Goal: Navigation & Orientation: Find specific page/section

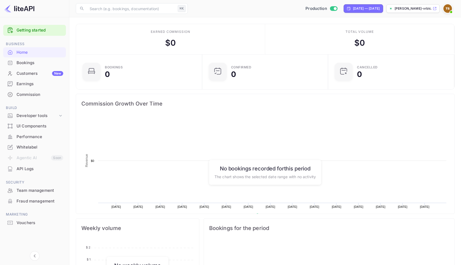
scroll to position [87, 123]
click at [28, 74] on div "Customers New" at bounding box center [40, 73] width 47 height 6
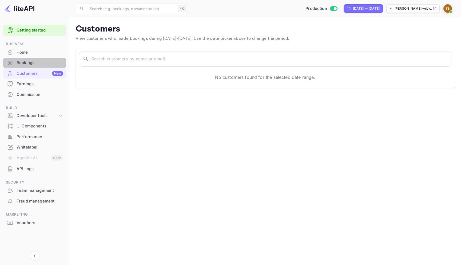
click at [35, 65] on div "Bookings" at bounding box center [40, 63] width 47 height 6
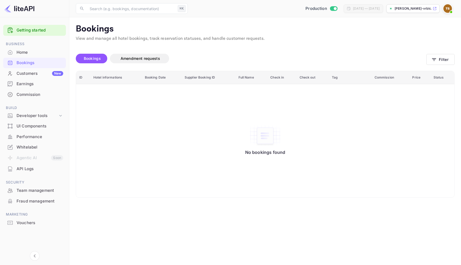
click at [22, 146] on div "Whitelabel" at bounding box center [40, 147] width 47 height 6
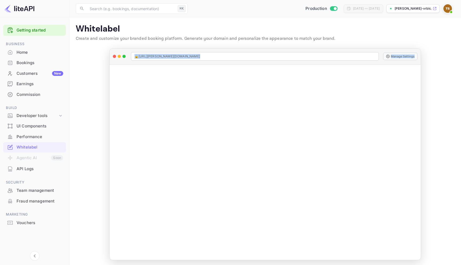
drag, startPoint x: 383, startPoint y: 62, endPoint x: 339, endPoint y: 41, distance: 49.0
click at [339, 41] on main "Whitelabel Create and customize your branded booking platform. Generate your do…" at bounding box center [265, 141] width 392 height 249
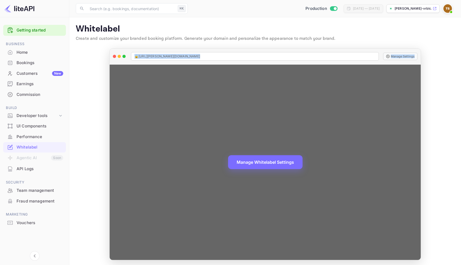
click at [115, 57] on div at bounding box center [114, 56] width 3 height 3
click at [114, 57] on div at bounding box center [114, 56] width 3 height 3
drag, startPoint x: 119, startPoint y: 62, endPoint x: 104, endPoint y: 53, distance: 17.7
click at [104, 53] on main "Whitelabel Create and customize your branded booking platform. Generate your do…" at bounding box center [265, 141] width 392 height 249
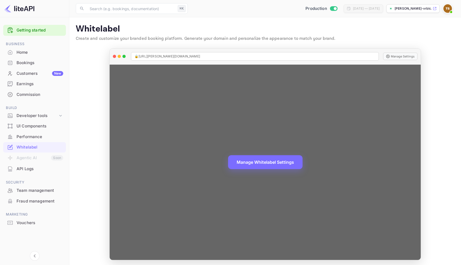
click at [114, 57] on div at bounding box center [114, 56] width 3 height 3
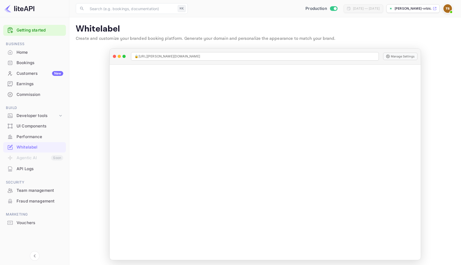
click at [240, 29] on p "Whitelabel" at bounding box center [265, 29] width 379 height 11
click at [31, 84] on div "Earnings" at bounding box center [40, 84] width 47 height 6
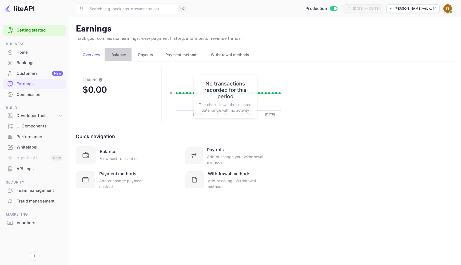
click at [120, 54] on span "Balance" at bounding box center [119, 54] width 15 height 6
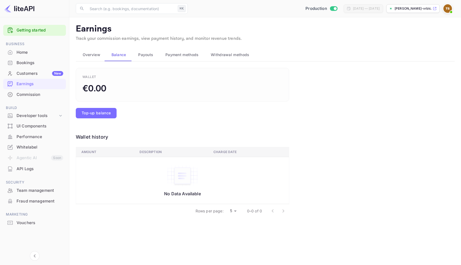
click at [143, 54] on span "Payouts" at bounding box center [145, 54] width 15 height 6
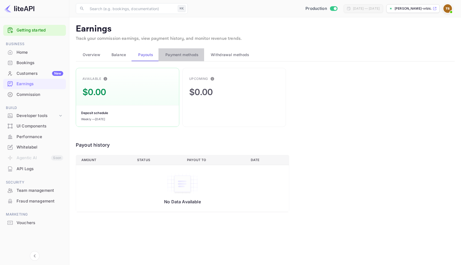
click at [167, 53] on span "Payment methods" at bounding box center [181, 54] width 33 height 6
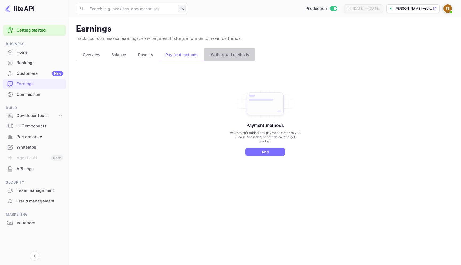
click at [220, 53] on span "Withdrawal methods" at bounding box center [230, 54] width 38 height 6
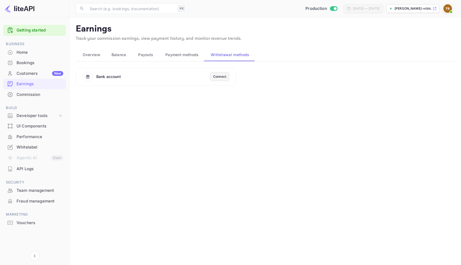
click at [186, 54] on span "Payment methods" at bounding box center [181, 54] width 33 height 6
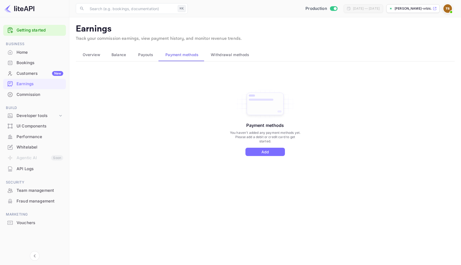
click at [25, 74] on div "Customers New" at bounding box center [40, 73] width 47 height 6
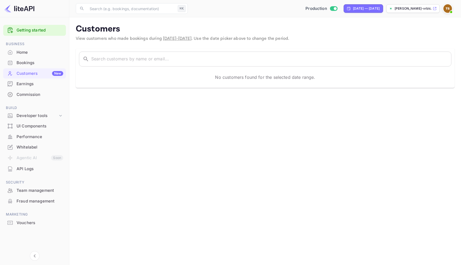
click at [449, 9] on img at bounding box center [447, 8] width 9 height 9
click at [414, 53] on div "Logout" at bounding box center [421, 55] width 61 height 13
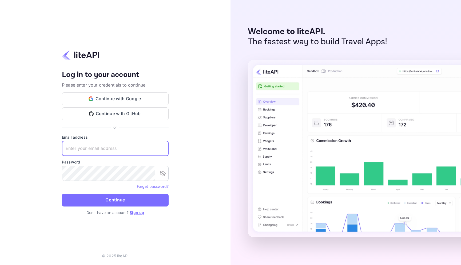
click at [109, 148] on input "text" at bounding box center [115, 148] width 107 height 15
type input "[EMAIL_ADDRESS][DOMAIN_NAME]"
